Goal: Transaction & Acquisition: Book appointment/travel/reservation

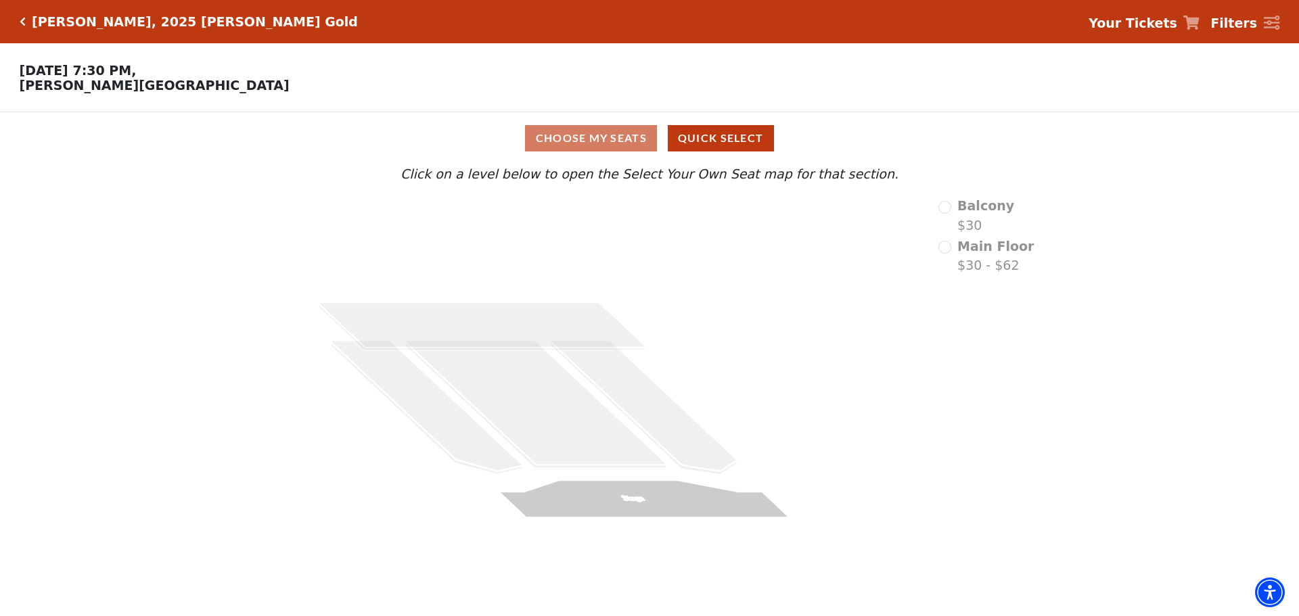
click at [951, 254] on div "Main Floor $30 - $62" at bounding box center [986, 256] width 96 height 39
click at [949, 213] on div "Balcony $30" at bounding box center [986, 215] width 96 height 39
click at [706, 141] on button "Quick Select" at bounding box center [721, 138] width 106 height 26
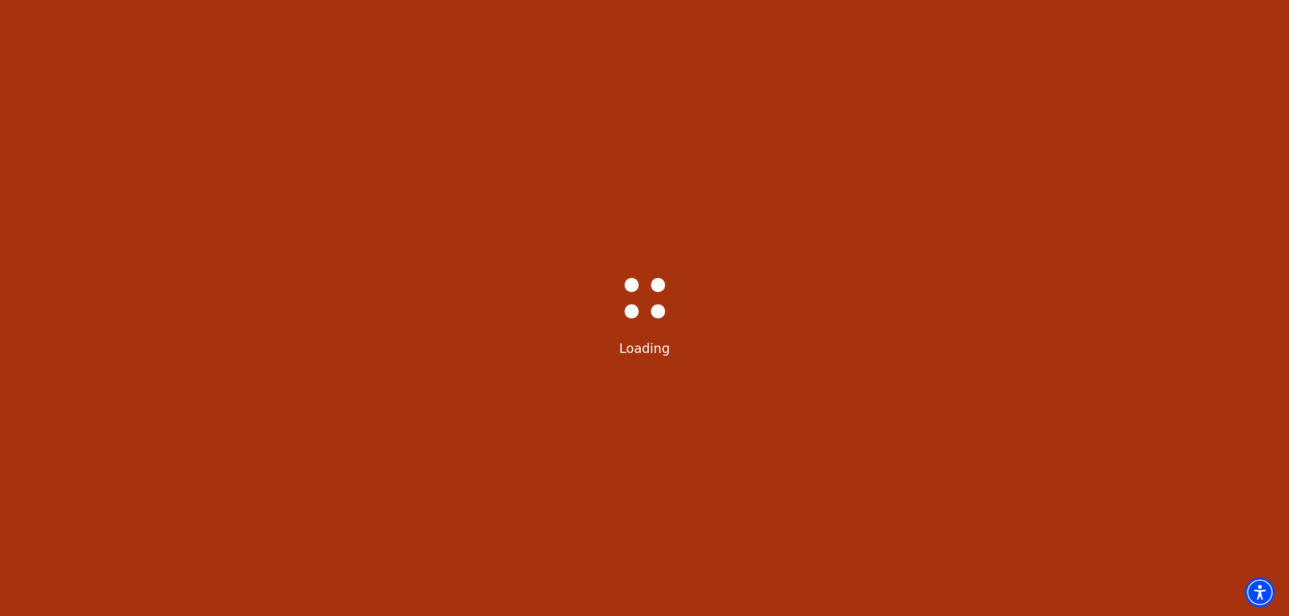
select select "6501"
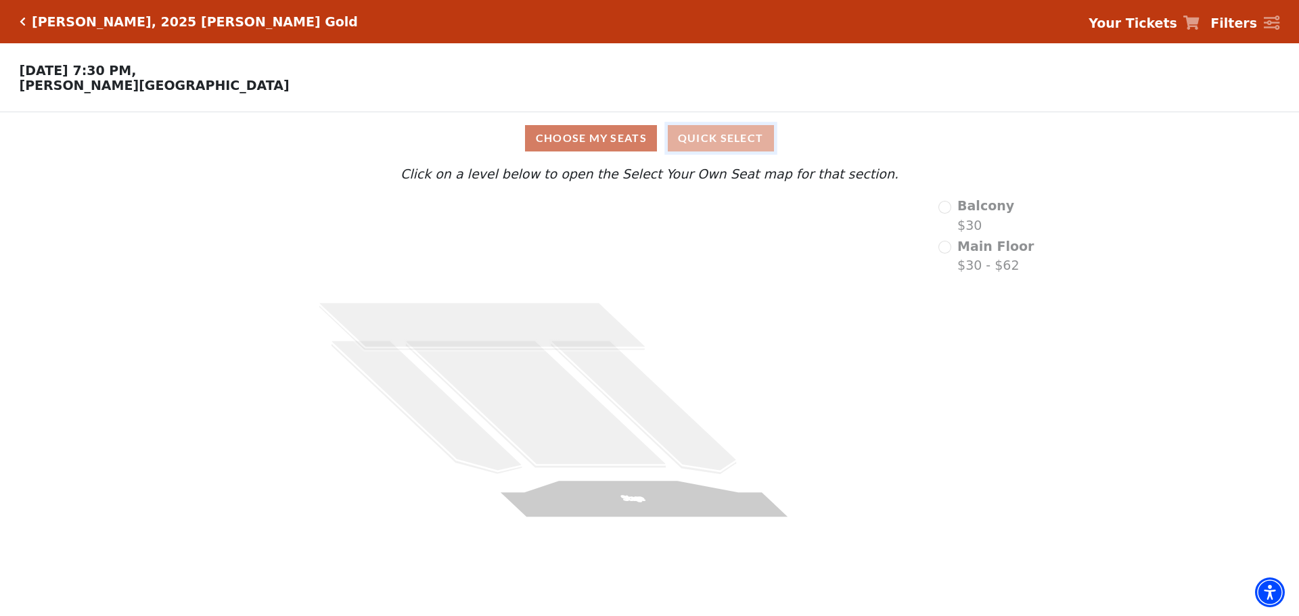
click at [725, 141] on button "Quick Select" at bounding box center [721, 138] width 106 height 26
